Goal: Transaction & Acquisition: Purchase product/service

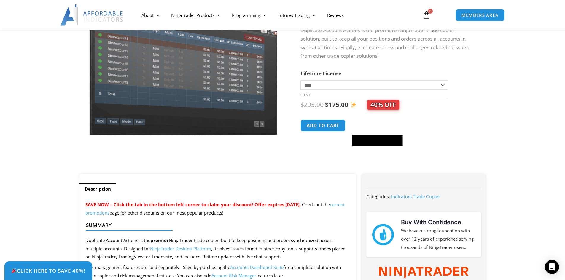
scroll to position [237, 0]
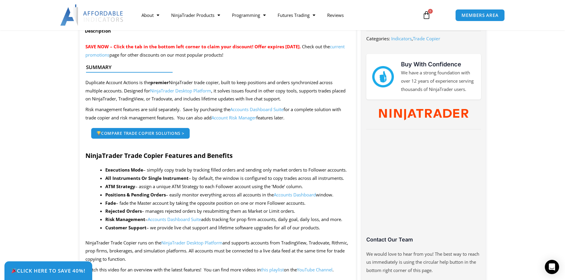
click at [187, 134] on link "Compare Trade Copier Solutions >" at bounding box center [140, 133] width 99 height 11
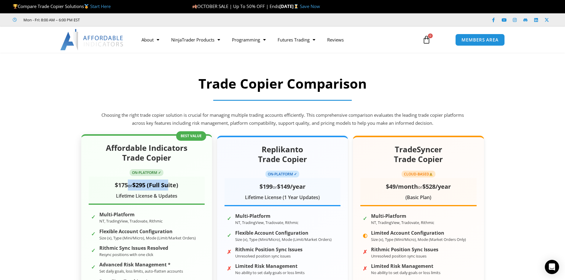
drag, startPoint x: 127, startPoint y: 186, endPoint x: 170, endPoint y: 186, distance: 43.6
click at [170, 186] on div "$175 or $295 (Full Suite)" at bounding box center [147, 185] width 116 height 11
drag, startPoint x: 121, startPoint y: 196, endPoint x: 168, endPoint y: 206, distance: 48.0
click at [167, 206] on div "Affordable Indicators Trade Copier ON-PLATFORM ✓ $175 or $295 (Full Suite) Life…" at bounding box center [146, 252] width 131 height 237
click at [163, 206] on div "Affordable Indicators Trade Copier ON-PLATFORM ✓ $175 or $295 (Full Suite) Life…" at bounding box center [146, 252] width 131 height 237
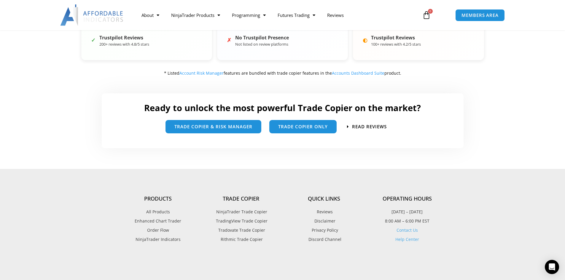
scroll to position [396, 0]
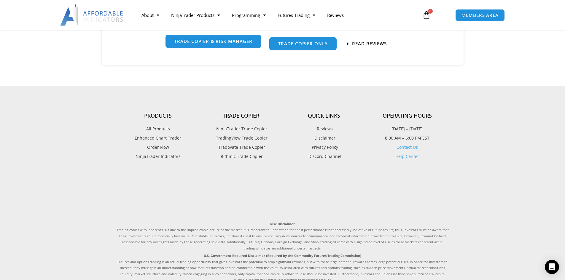
click at [229, 42] on span "trade copier & Risk manager" at bounding box center [213, 41] width 78 height 4
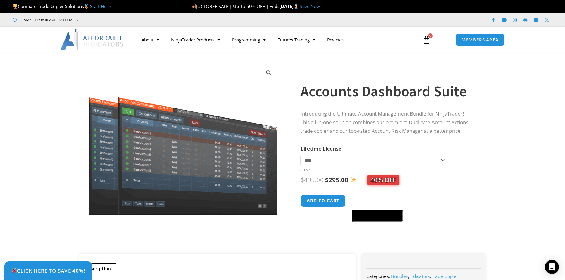
click at [440, 161] on select "**********" at bounding box center [374, 160] width 147 height 9
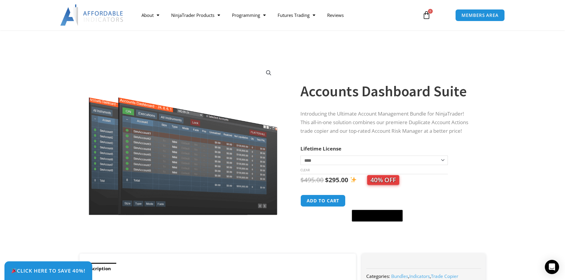
scroll to position [317, 0]
